Goal: Task Accomplishment & Management: Manage account settings

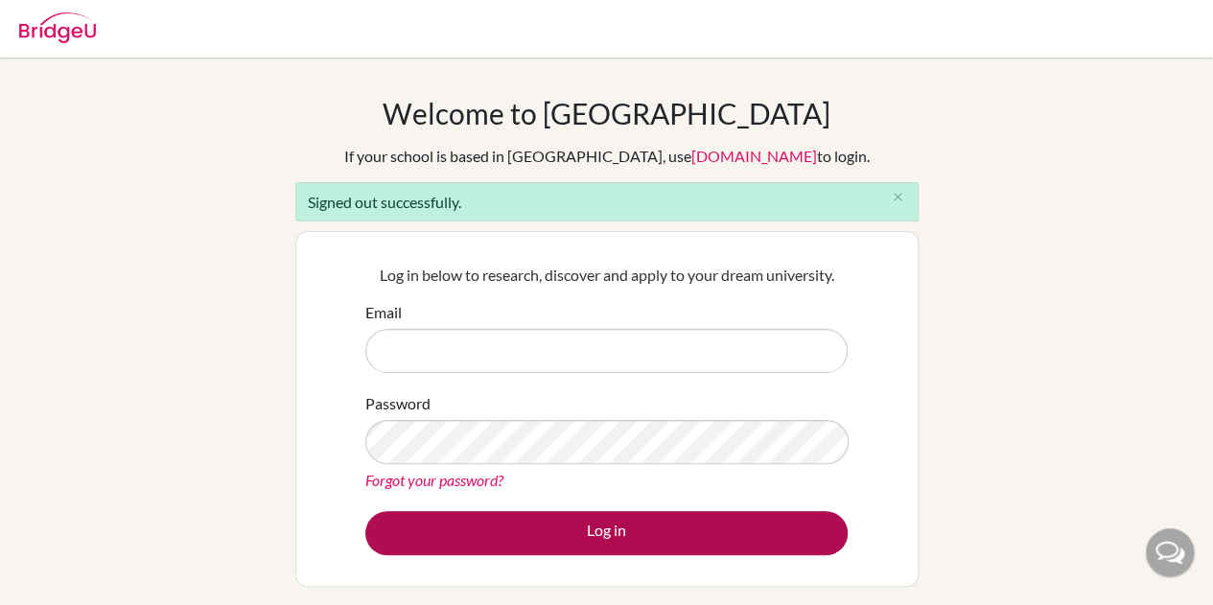
type input "[PERSON_NAME][EMAIL_ADDRESS][PERSON_NAME][DOMAIN_NAME]"
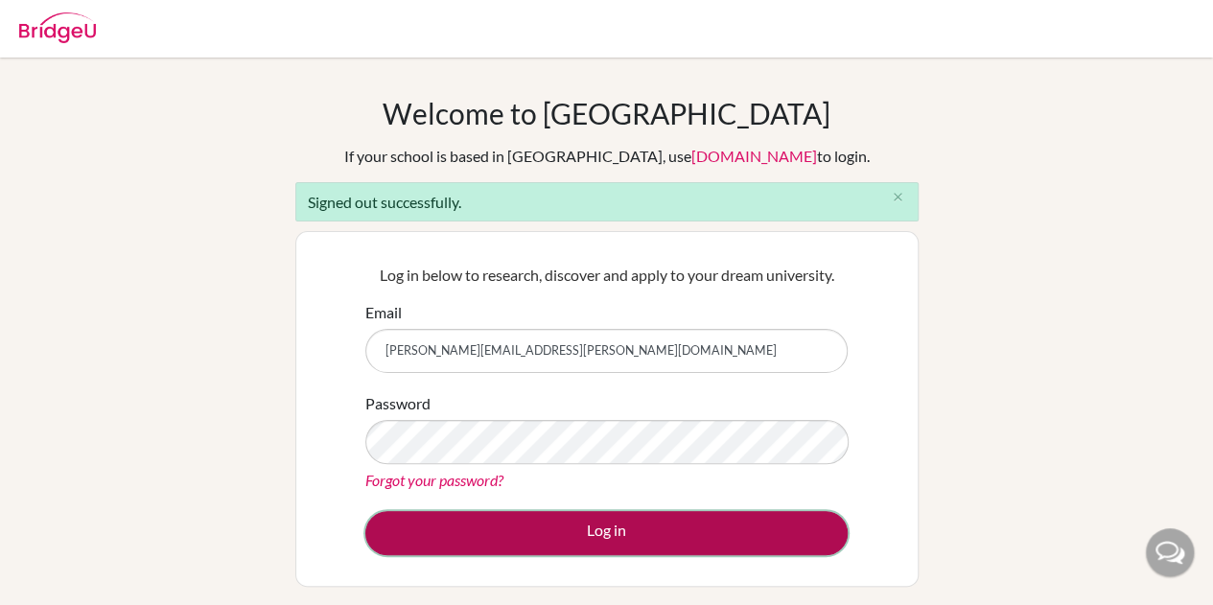
click at [527, 528] on button "Log in" at bounding box center [606, 533] width 482 height 44
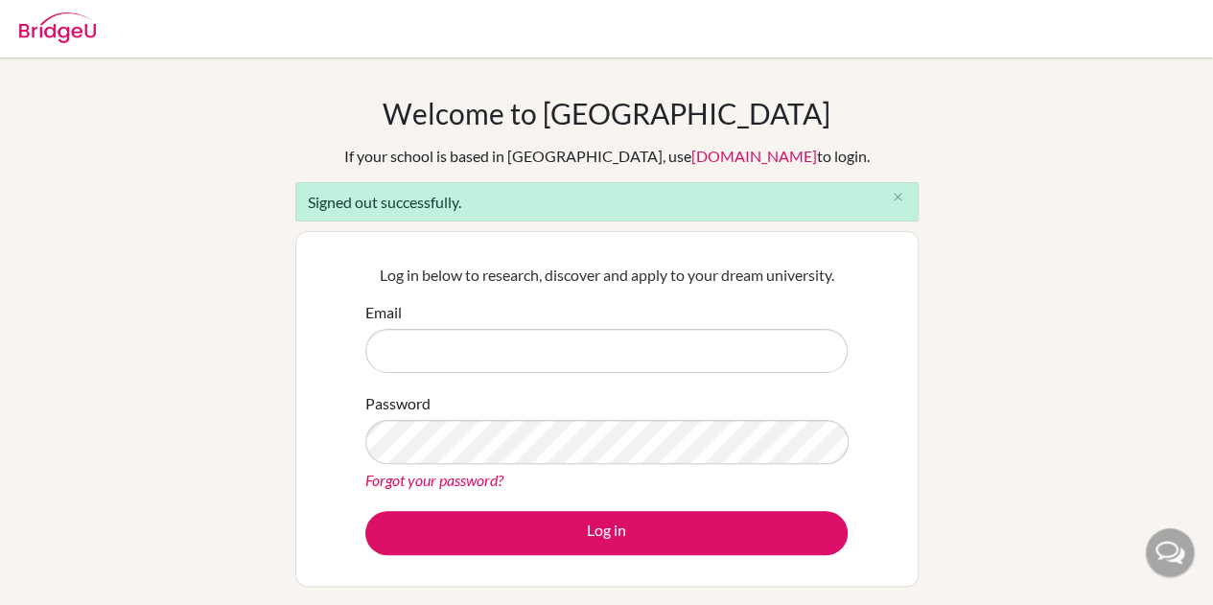
type input "[PERSON_NAME][EMAIL_ADDRESS][PERSON_NAME][DOMAIN_NAME]"
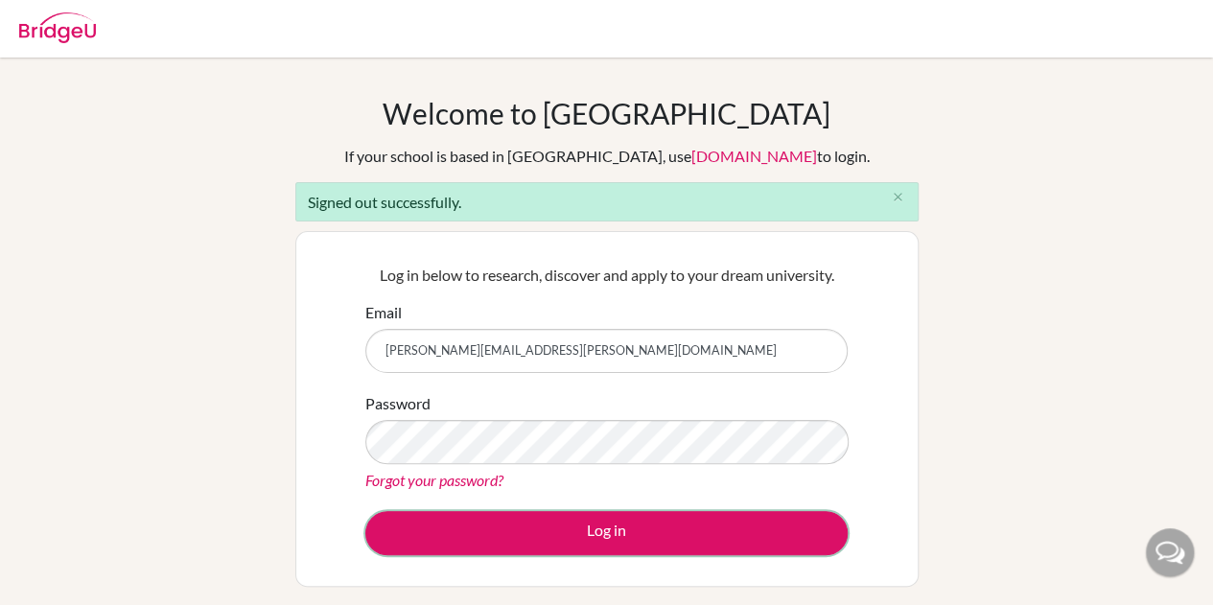
click at [527, 528] on button "Log in" at bounding box center [606, 533] width 482 height 44
